Goal: Communication & Community: Answer question/provide support

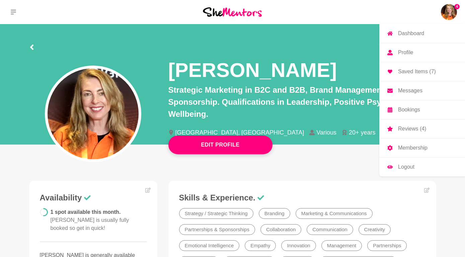
click at [419, 129] on p "Reviews (4)" at bounding box center [412, 128] width 28 height 5
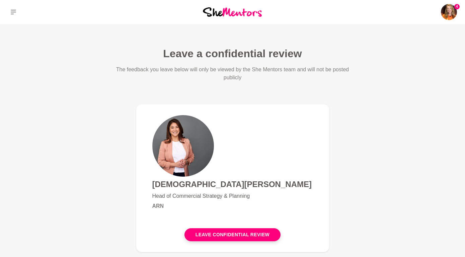
click at [234, 13] on img at bounding box center [232, 11] width 59 height 9
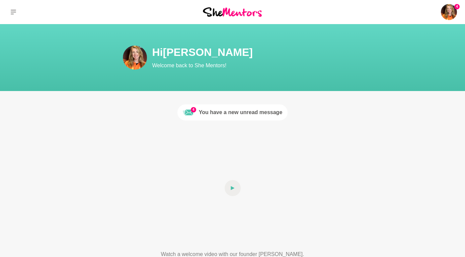
click at [251, 112] on div "You have a new unread message" at bounding box center [241, 112] width 84 height 8
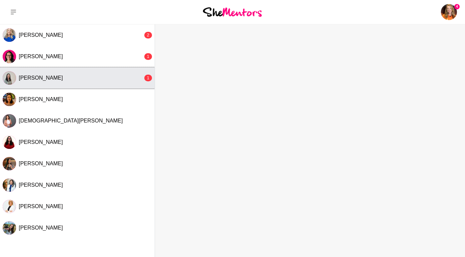
click at [89, 82] on button "[PERSON_NAME] 1" at bounding box center [77, 77] width 155 height 21
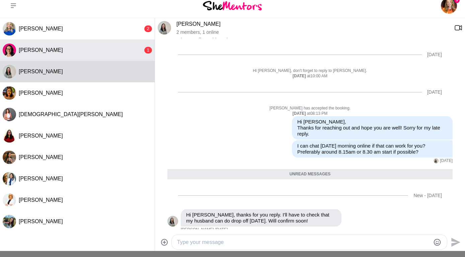
scroll to position [7, 0]
click at [37, 51] on span "[PERSON_NAME]" at bounding box center [41, 50] width 44 height 6
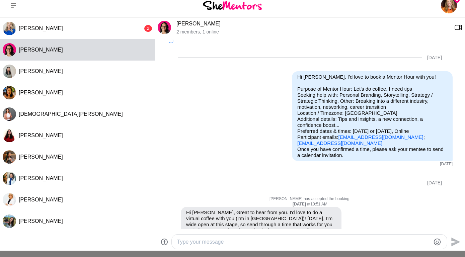
scroll to position [701, 0]
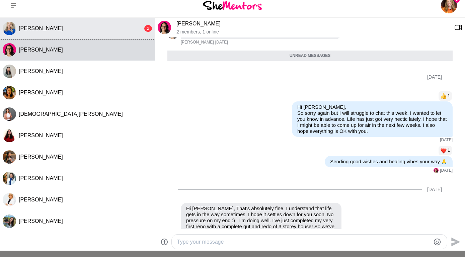
click at [63, 30] on div "[PERSON_NAME]" at bounding box center [81, 28] width 124 height 7
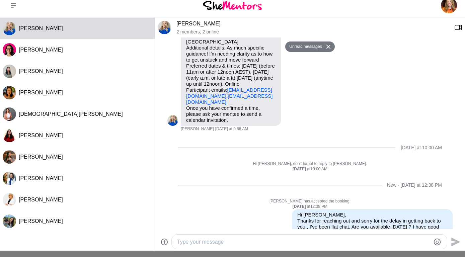
scroll to position [157, 0]
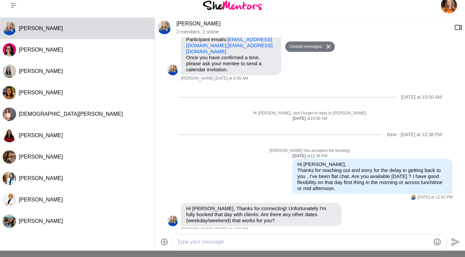
click at [197, 244] on textarea "Type your message" at bounding box center [303, 242] width 253 height 8
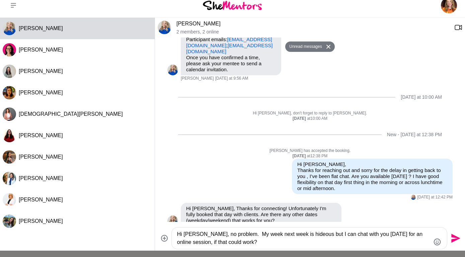
click at [317, 235] on textarea "Hi [PERSON_NAME], no problem. My week next week is hideous but I can chat with …" at bounding box center [303, 238] width 253 height 16
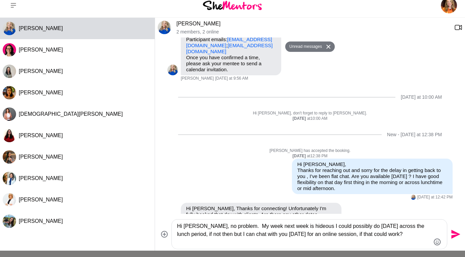
click at [253, 234] on textarea "Hi [PERSON_NAME], no problem. My week next week is hideous I could possibly do …" at bounding box center [303, 234] width 253 height 24
click at [201, 241] on textarea "Hi [PERSON_NAME], no problem. My week next week is hideous I could possibly do …" at bounding box center [303, 234] width 253 height 24
type textarea "Hi [PERSON_NAME], no problem. My week next week is hideous I could possibly do …"
click at [451, 234] on icon "Send" at bounding box center [454, 234] width 11 height 11
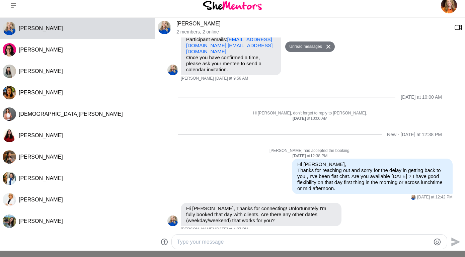
scroll to position [222, 0]
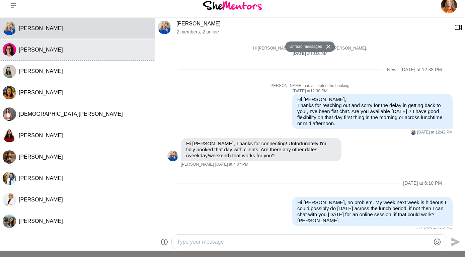
click at [47, 52] on div "[PERSON_NAME]" at bounding box center [85, 50] width 133 height 7
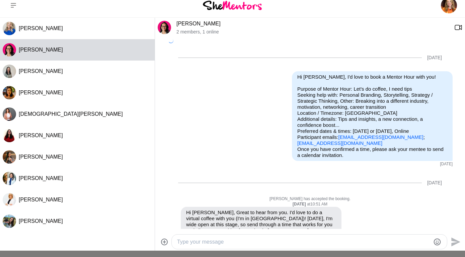
scroll to position [685, 0]
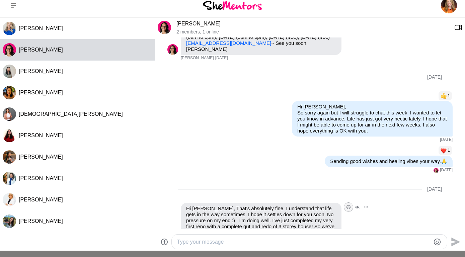
click at [350, 205] on icon "Open Reaction Selector" at bounding box center [348, 207] width 4 height 4
click at [219, 190] on div "Select Reaction: Heart" at bounding box center [220, 193] width 6 height 6
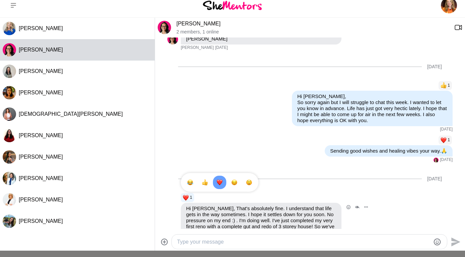
click at [384, 205] on div "Reply Pin Mark as unread Flag Mute 1 1 1 Hi [PERSON_NAME], That's absolutely fi…" at bounding box center [309, 224] width 285 height 64
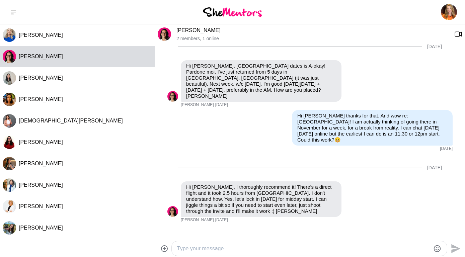
scroll to position [308, 0]
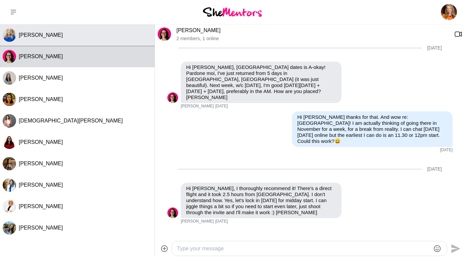
click at [64, 36] on div "[PERSON_NAME]" at bounding box center [85, 35] width 133 height 7
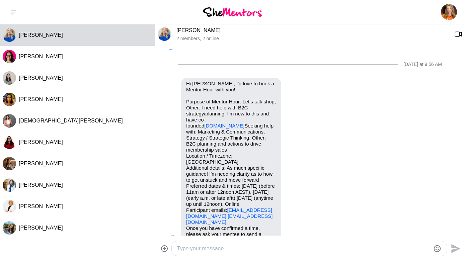
scroll to position [195, 0]
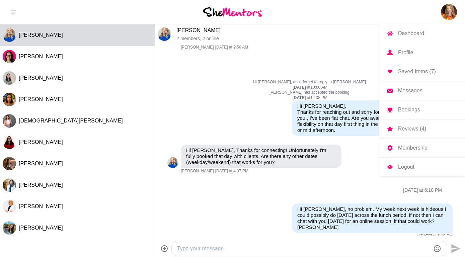
click at [448, 16] on img at bounding box center [449, 12] width 16 height 16
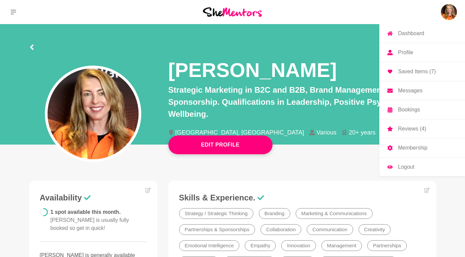
click at [415, 146] on p "Membership" at bounding box center [412, 147] width 29 height 5
click at [414, 147] on p "Membership" at bounding box center [412, 147] width 29 height 5
click at [407, 167] on p "Logout" at bounding box center [406, 166] width 16 height 5
